Goal: Information Seeking & Learning: Understand process/instructions

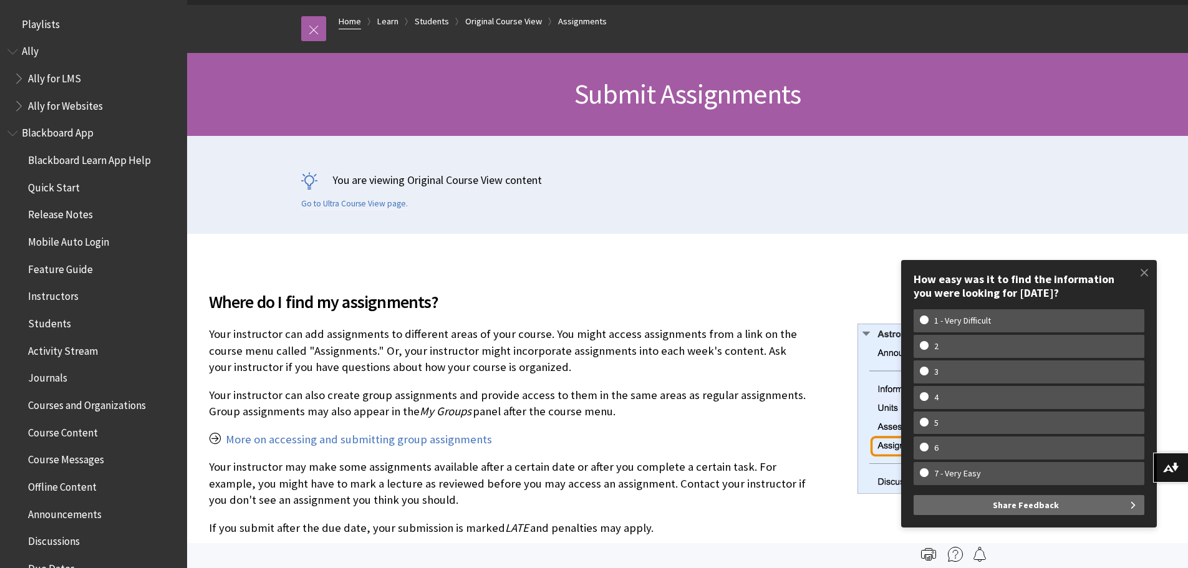
click at [350, 22] on link "Home" at bounding box center [350, 22] width 22 height 16
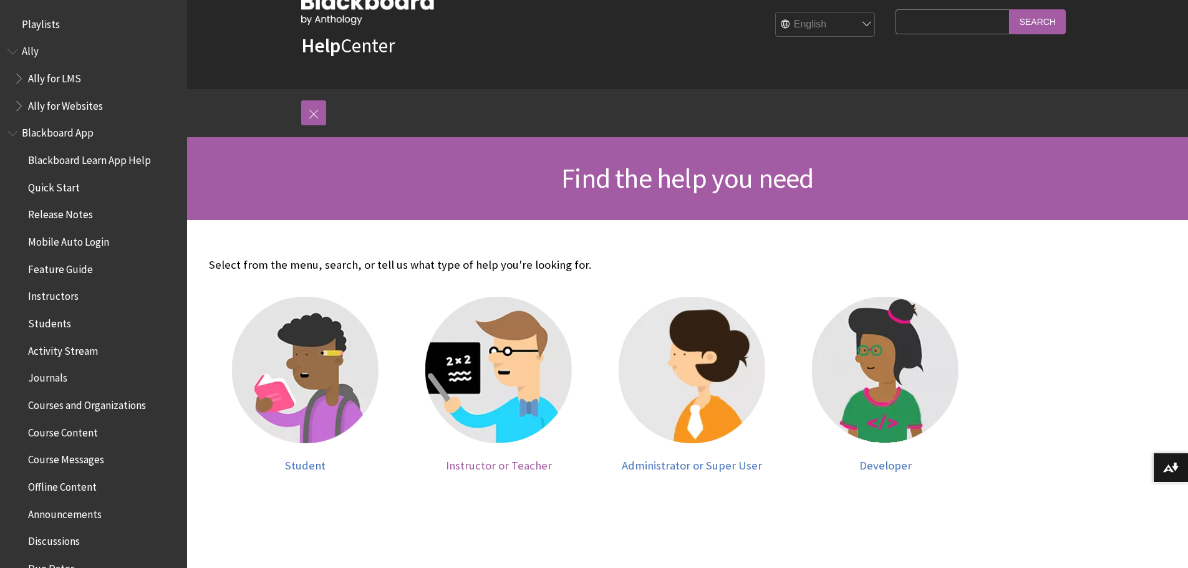
scroll to position [62, 0]
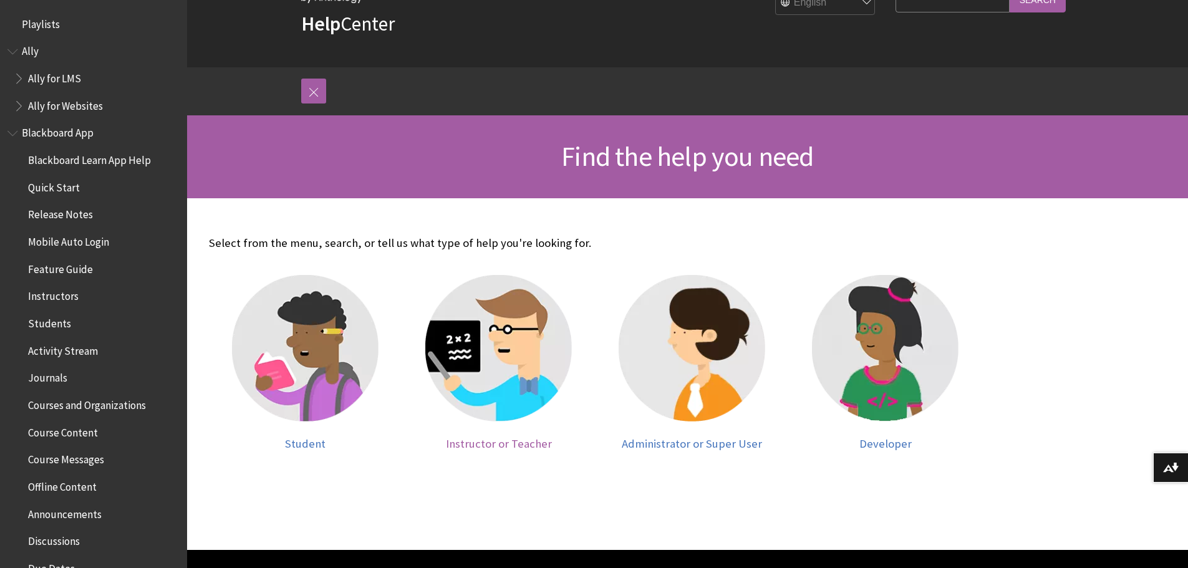
click at [506, 393] on img at bounding box center [498, 348] width 147 height 147
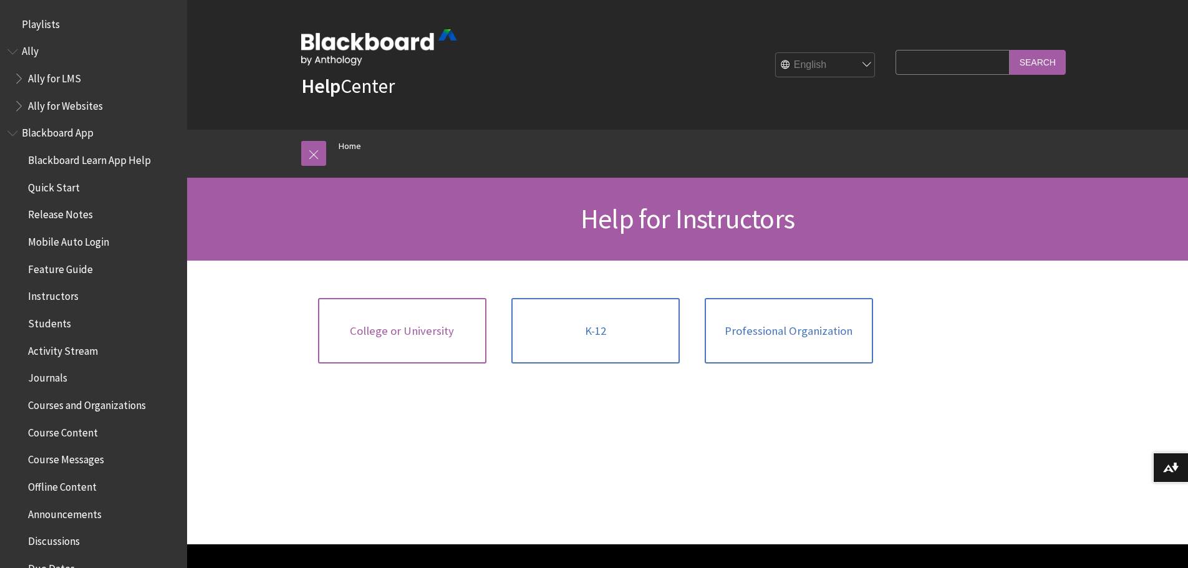
click at [428, 324] on span "College or University" at bounding box center [402, 331] width 104 height 14
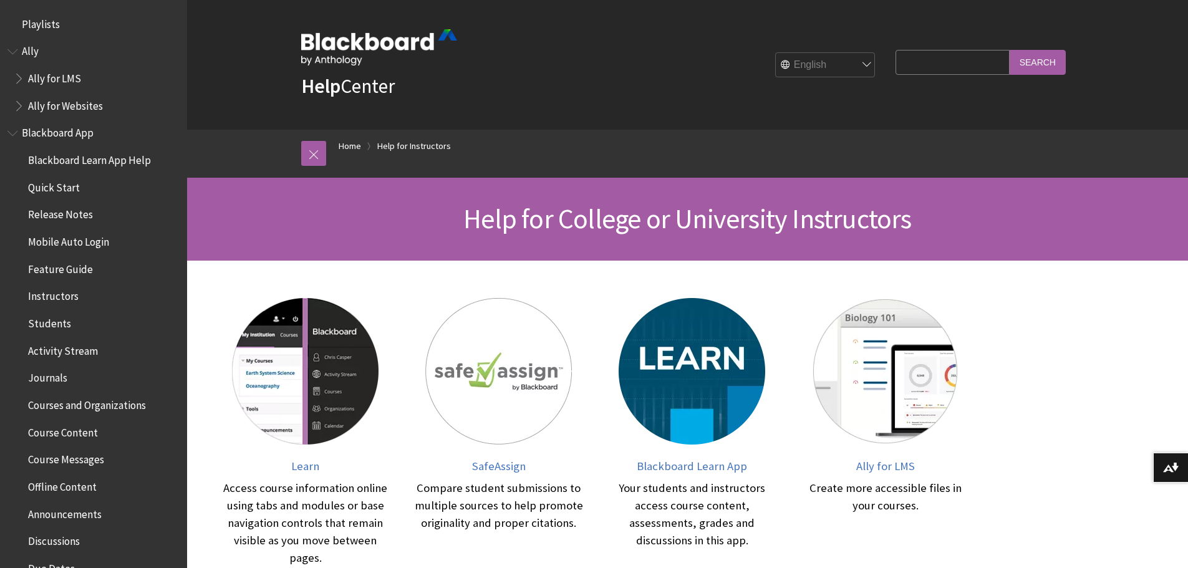
click at [975, 67] on input "Search Query" at bounding box center [951, 62] width 113 height 24
type input "Upload assignment"
click at [1009, 50] on input "Search" at bounding box center [1037, 62] width 56 height 24
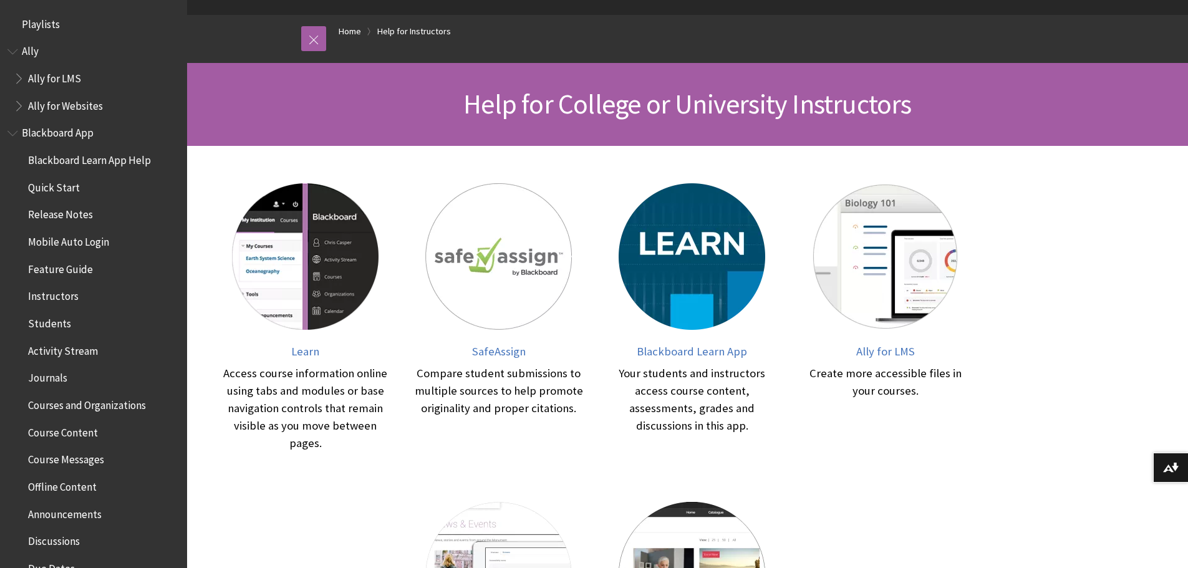
scroll to position [249, 0]
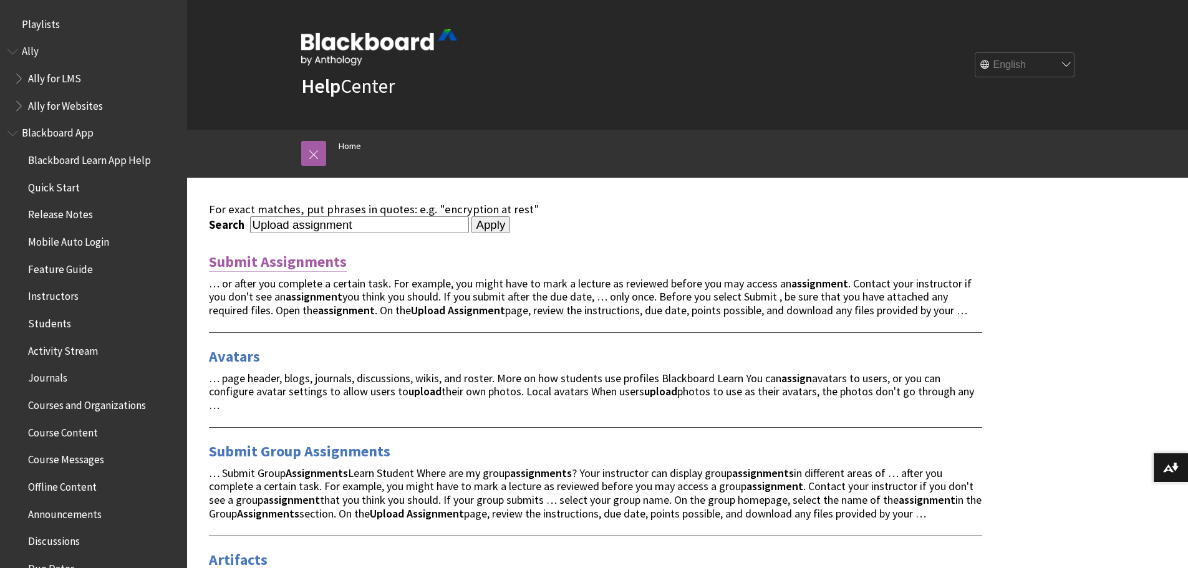
click at [296, 264] on link "Submit Assignments" at bounding box center [278, 262] width 138 height 20
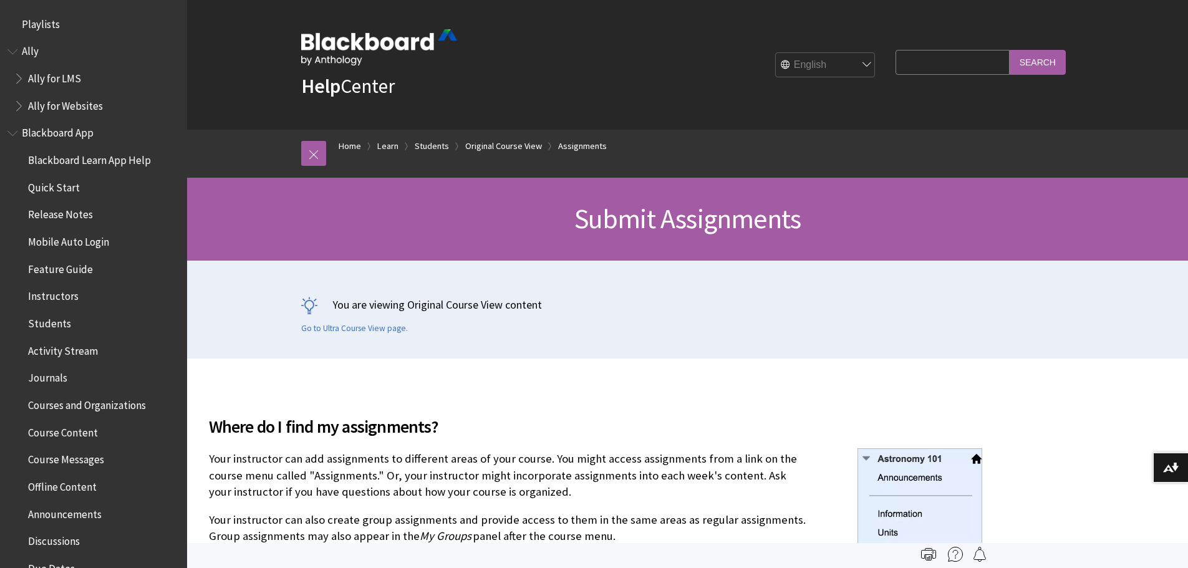
scroll to position [1844, 0]
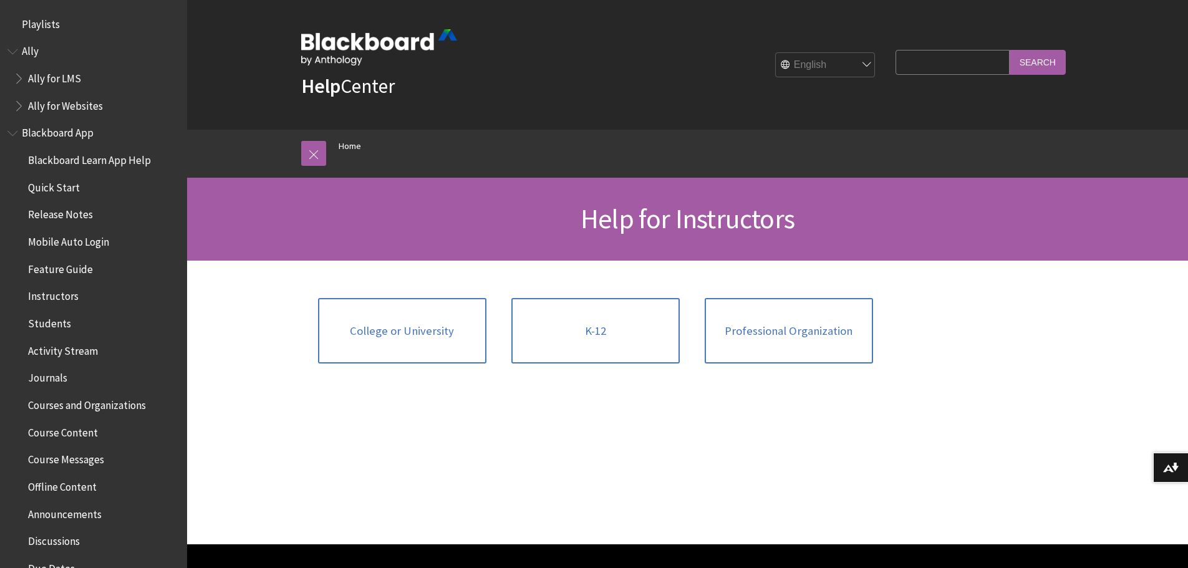
click at [955, 53] on input "Search Query" at bounding box center [951, 62] width 113 height 24
type input "Create assignments"
click at [1009, 50] on input "Search" at bounding box center [1037, 62] width 56 height 24
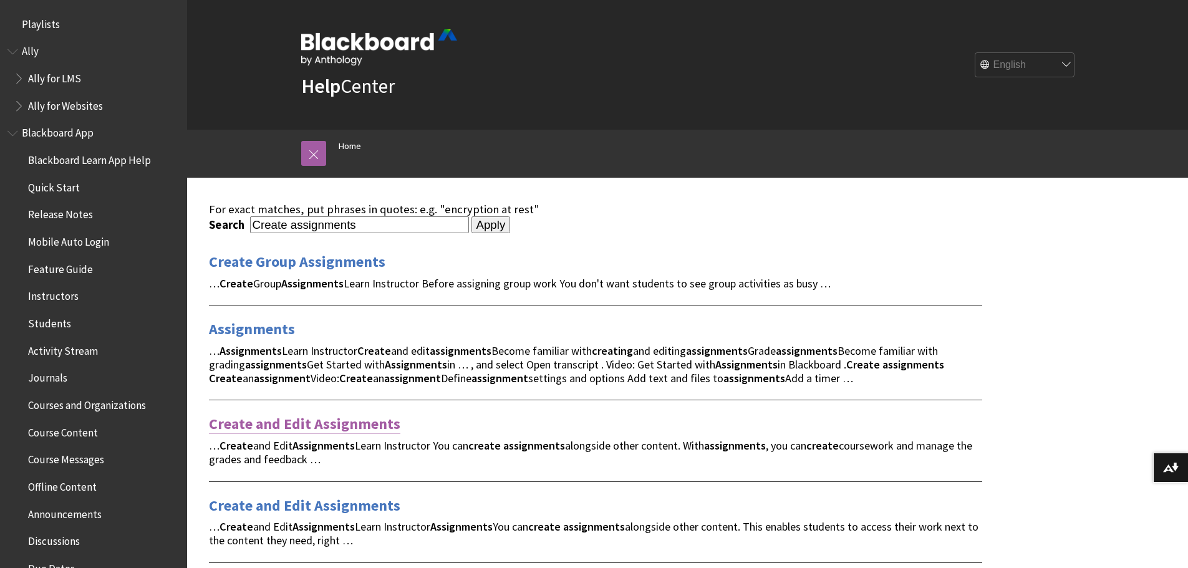
click at [310, 425] on link "Create and Edit Assignments" at bounding box center [304, 424] width 191 height 20
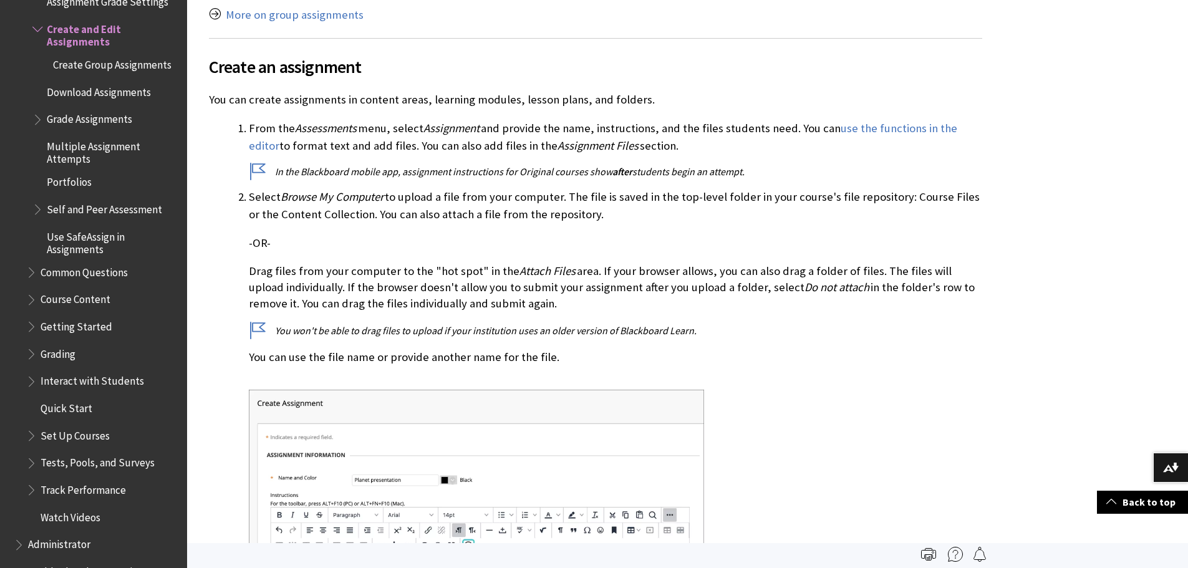
scroll to position [623, 0]
